Goal: Navigation & Orientation: Understand site structure

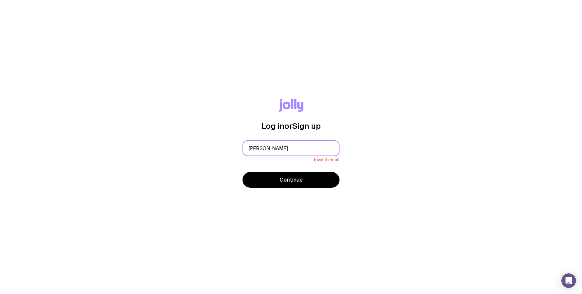
type input "[EMAIL_ADDRESS][DOMAIN_NAME]"
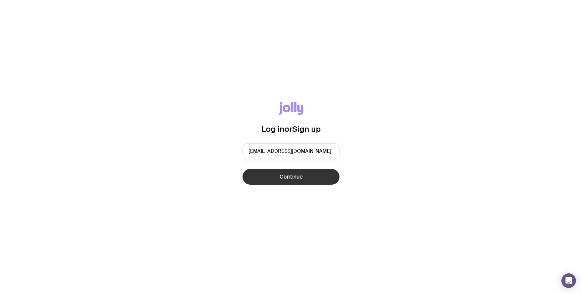
click at [286, 180] on span "Continue" at bounding box center [291, 176] width 23 height 7
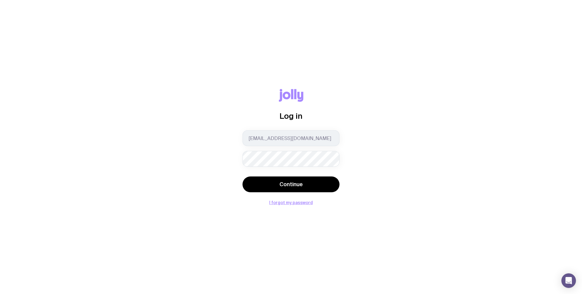
click at [243, 176] on button "Continue" at bounding box center [291, 184] width 97 height 16
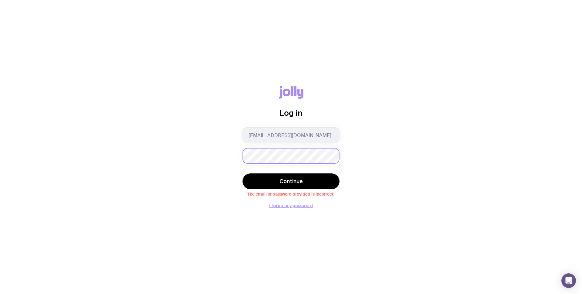
click at [243, 173] on button "Continue" at bounding box center [291, 181] width 97 height 16
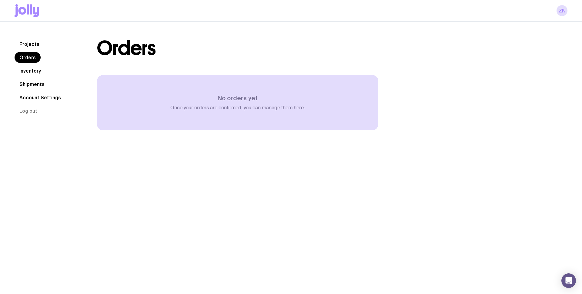
click at [34, 72] on link "Inventory" at bounding box center [30, 70] width 31 height 11
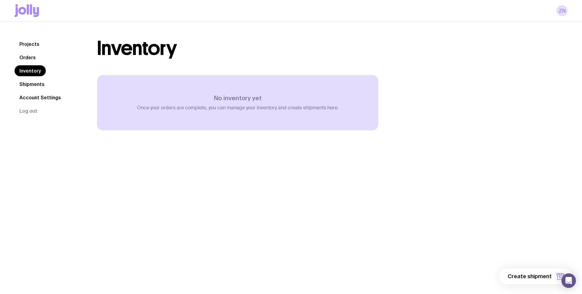
click at [29, 84] on link "Shipments" at bounding box center [32, 84] width 35 height 11
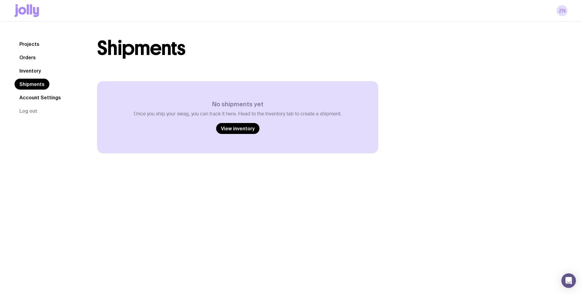
click at [34, 100] on link "Account Settings" at bounding box center [40, 97] width 51 height 11
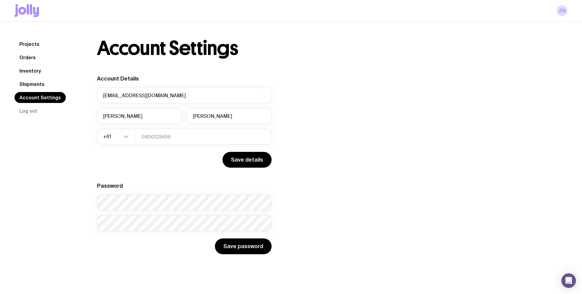
click at [31, 46] on link "Projects" at bounding box center [30, 44] width 30 height 11
